Goal: Information Seeking & Learning: Find specific page/section

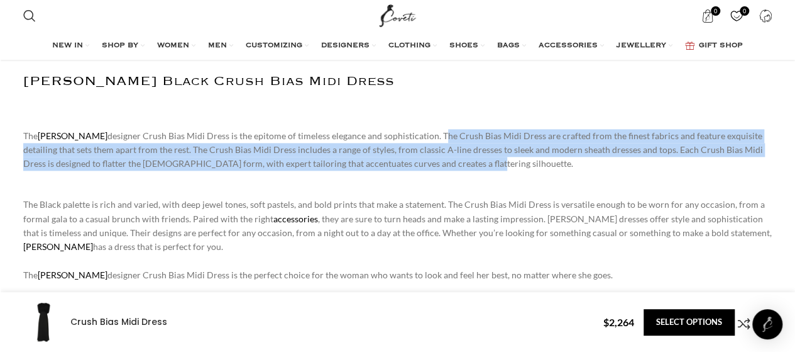
scroll to position [0, 397]
drag, startPoint x: 423, startPoint y: 130, endPoint x: 468, endPoint y: 160, distance: 54.4
click at [468, 160] on div "The Zimmermann designer Crush Bias Midi Dress is the epitome of timeless elegan…" at bounding box center [398, 150] width 750 height 42
copy div "The Crush Bias Midi Dress are crafted from the finest fabrics and feature exqui…"
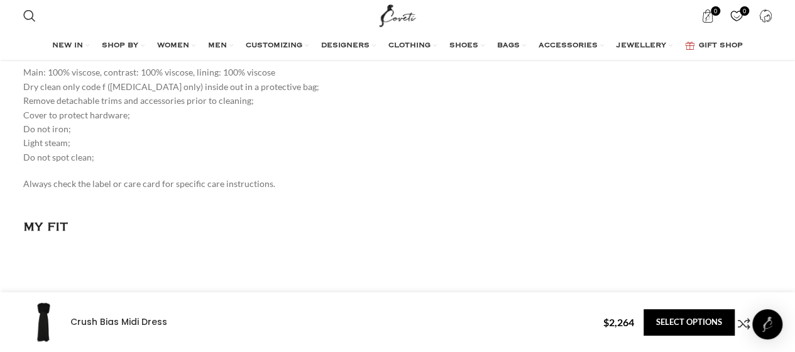
scroll to position [0, 662]
drag, startPoint x: 23, startPoint y: 111, endPoint x: 97, endPoint y: 157, distance: 86.9
copy div "The Crush Bias Midi Dress in Black from our Resort 2025 Collection, Crush. A bi…"
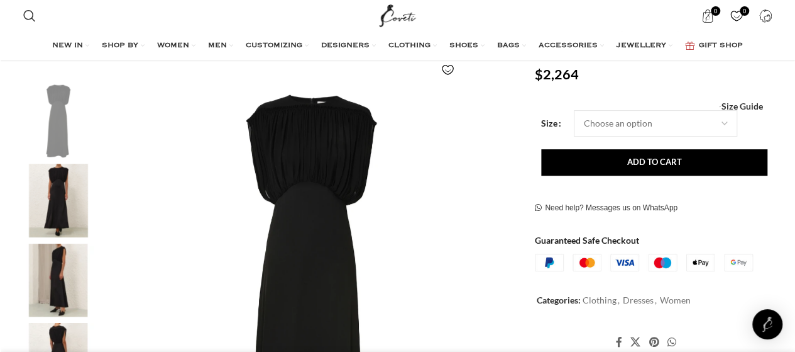
scroll to position [252, 0]
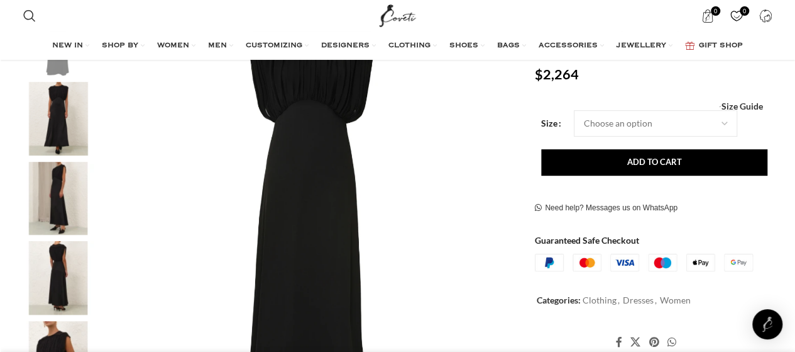
click at [61, 120] on img "2 / 8" at bounding box center [58, 119] width 77 height 74
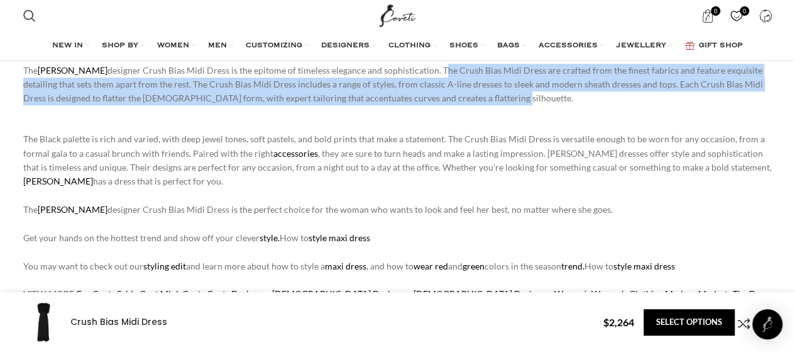
scroll to position [755, 0]
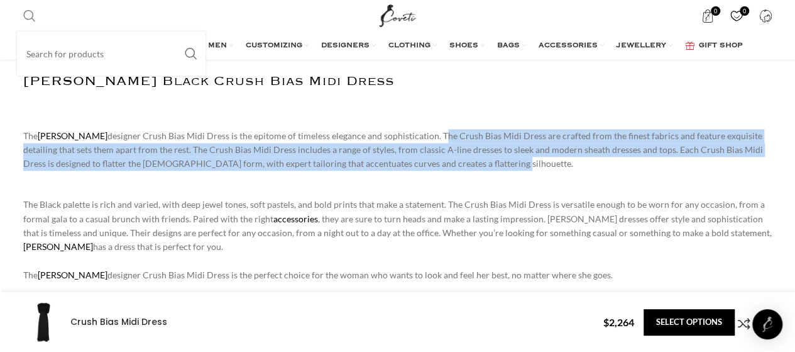
click at [29, 13] on span "Search" at bounding box center [29, 15] width 13 height 13
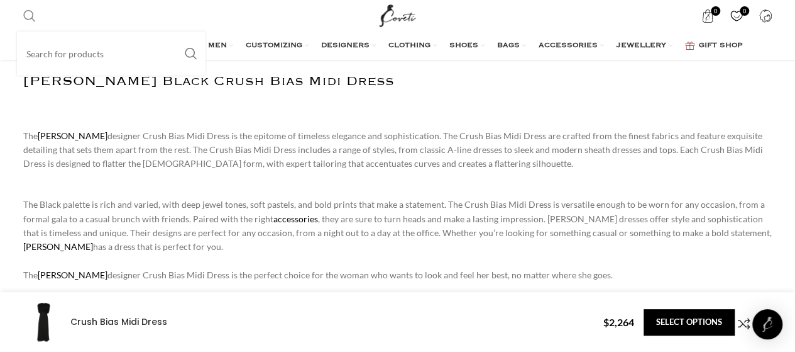
click at [55, 52] on input "Search" at bounding box center [111, 53] width 189 height 44
paste input "Crush Oversized Shirt"
type input "Crush Oversized Shirt"
click at [177, 41] on button "Search" at bounding box center [191, 63] width 29 height 44
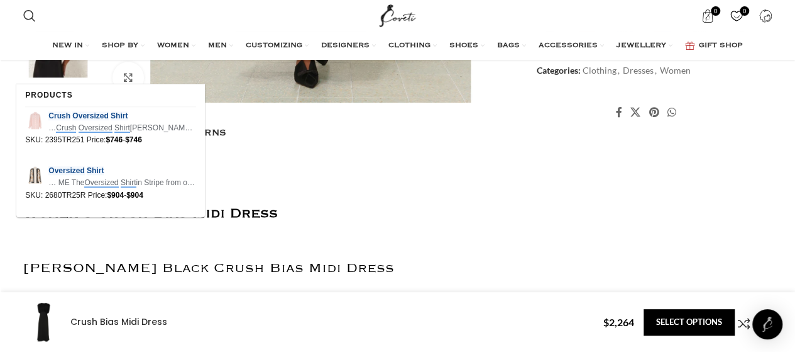
scroll to position [566, 0]
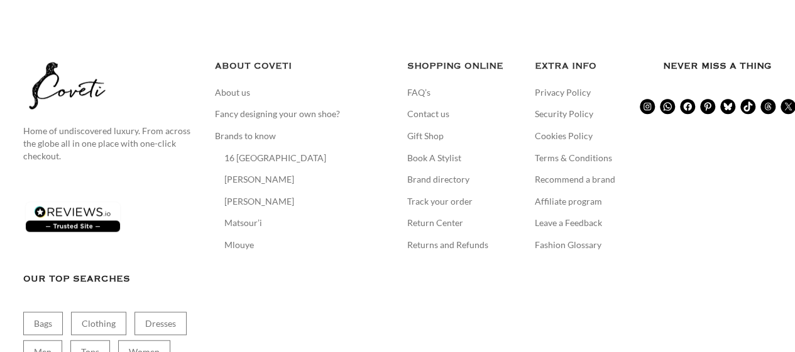
scroll to position [63, 0]
